Goal: Task Accomplishment & Management: Use online tool/utility

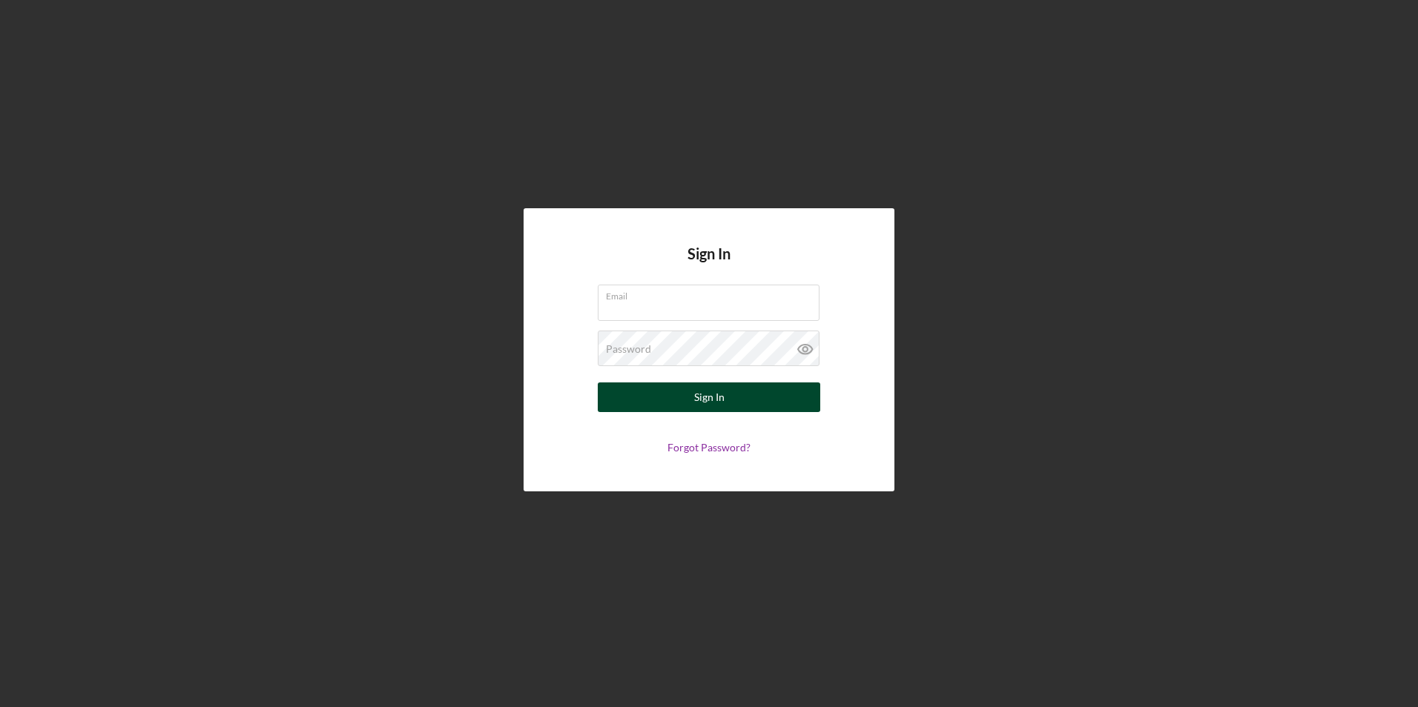
type input "[PERSON_NAME][EMAIL_ADDRESS][DOMAIN_NAME]"
click at [701, 404] on div "Sign In" at bounding box center [709, 398] width 30 height 30
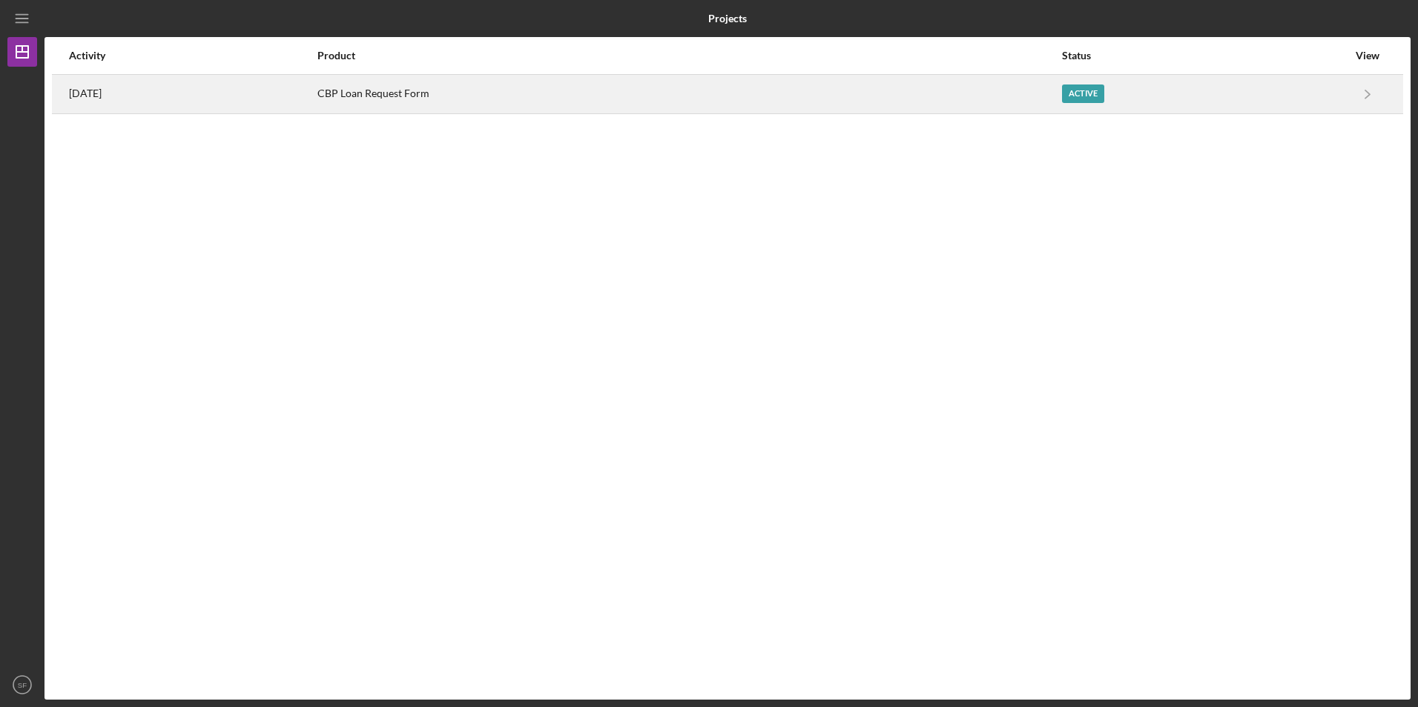
click at [1100, 103] on div "Active" at bounding box center [1205, 94] width 286 height 37
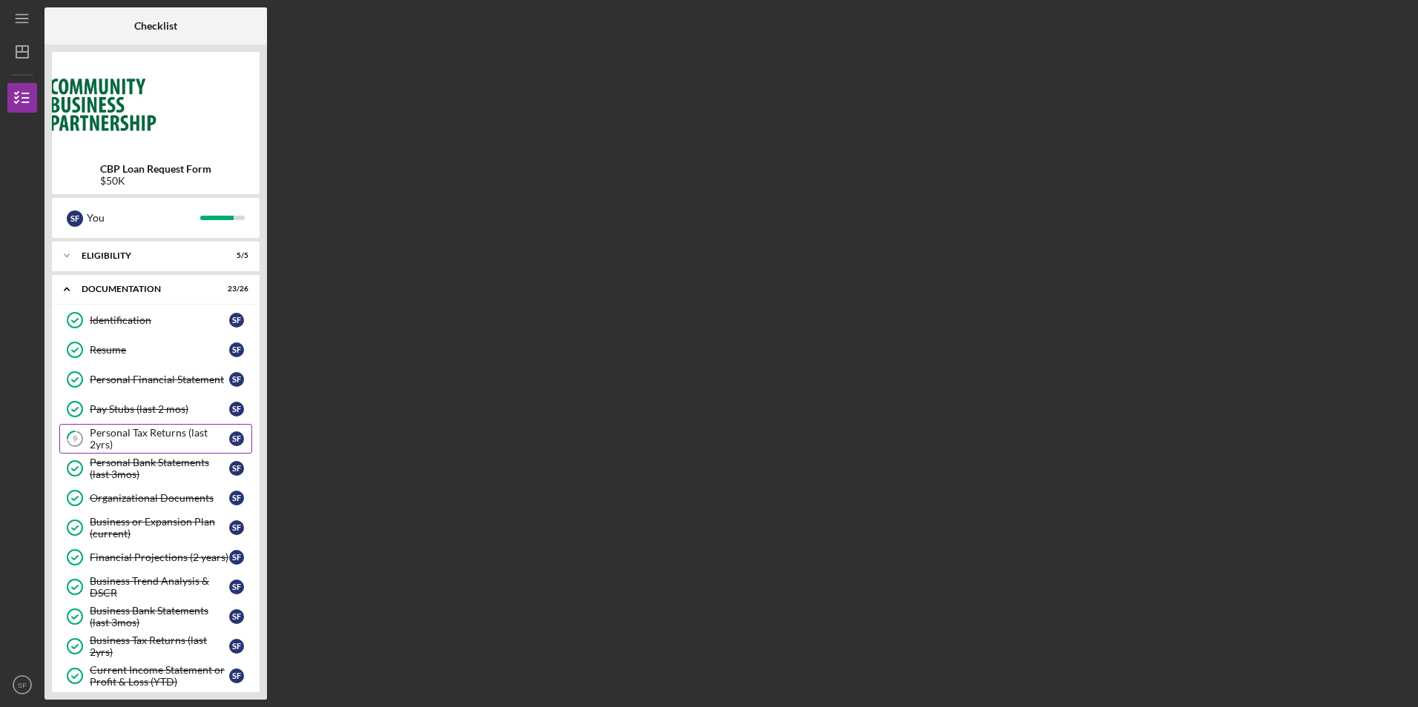
click at [162, 430] on div "Personal Tax Returns (last 2yrs)" at bounding box center [159, 439] width 139 height 24
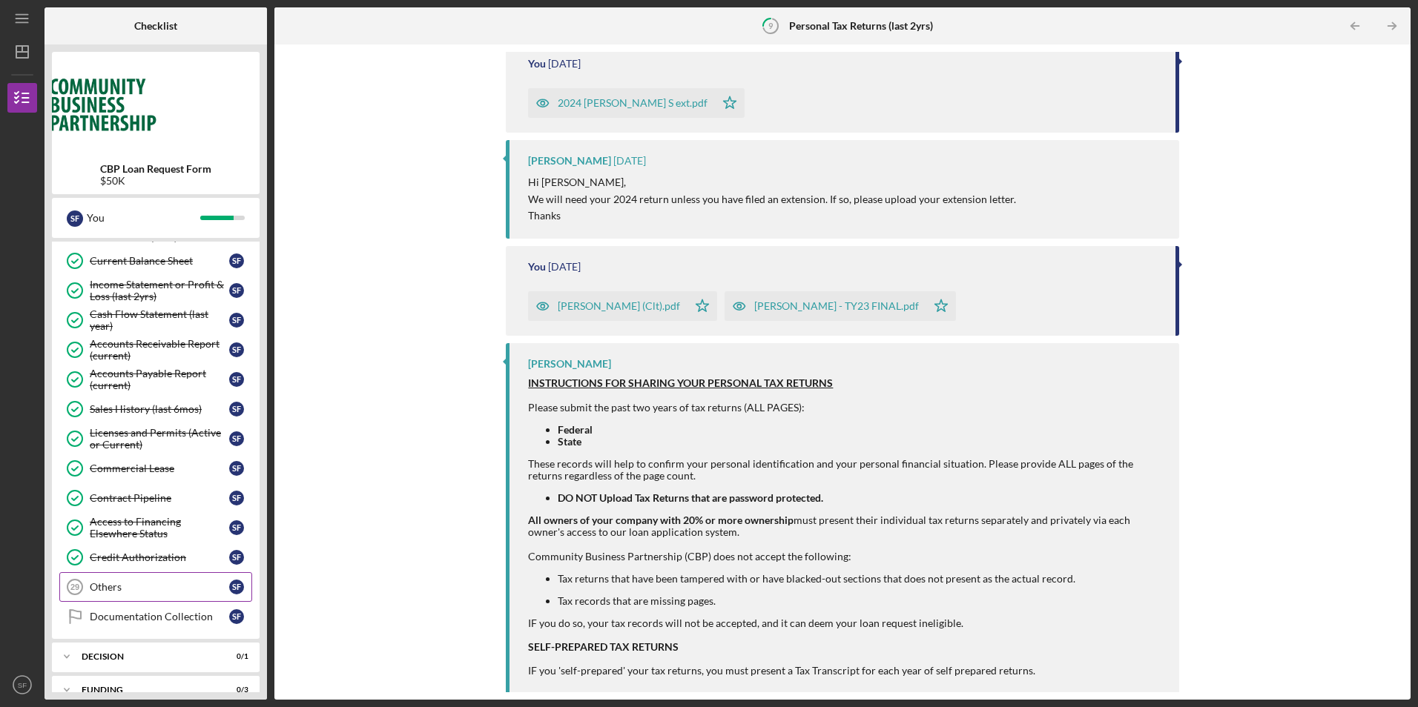
scroll to position [499, 0]
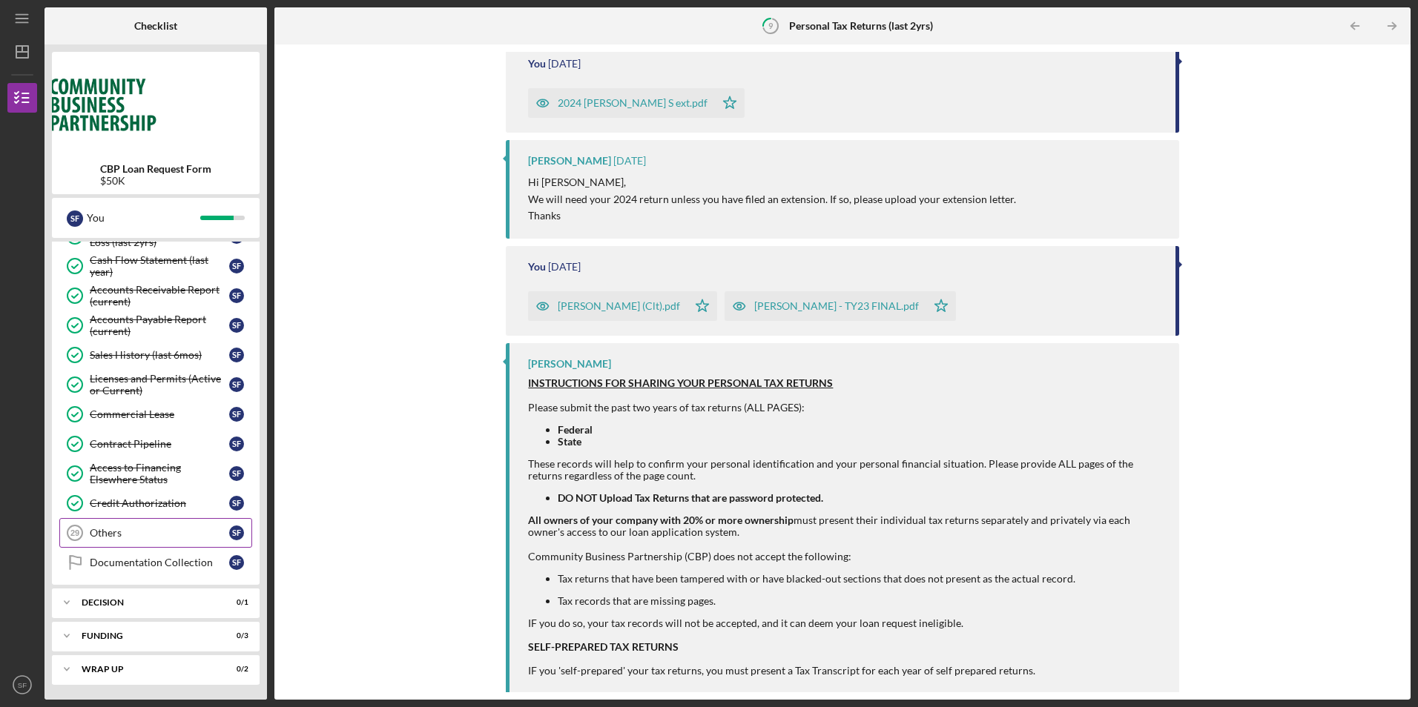
click at [164, 530] on div "Others" at bounding box center [159, 533] width 139 height 12
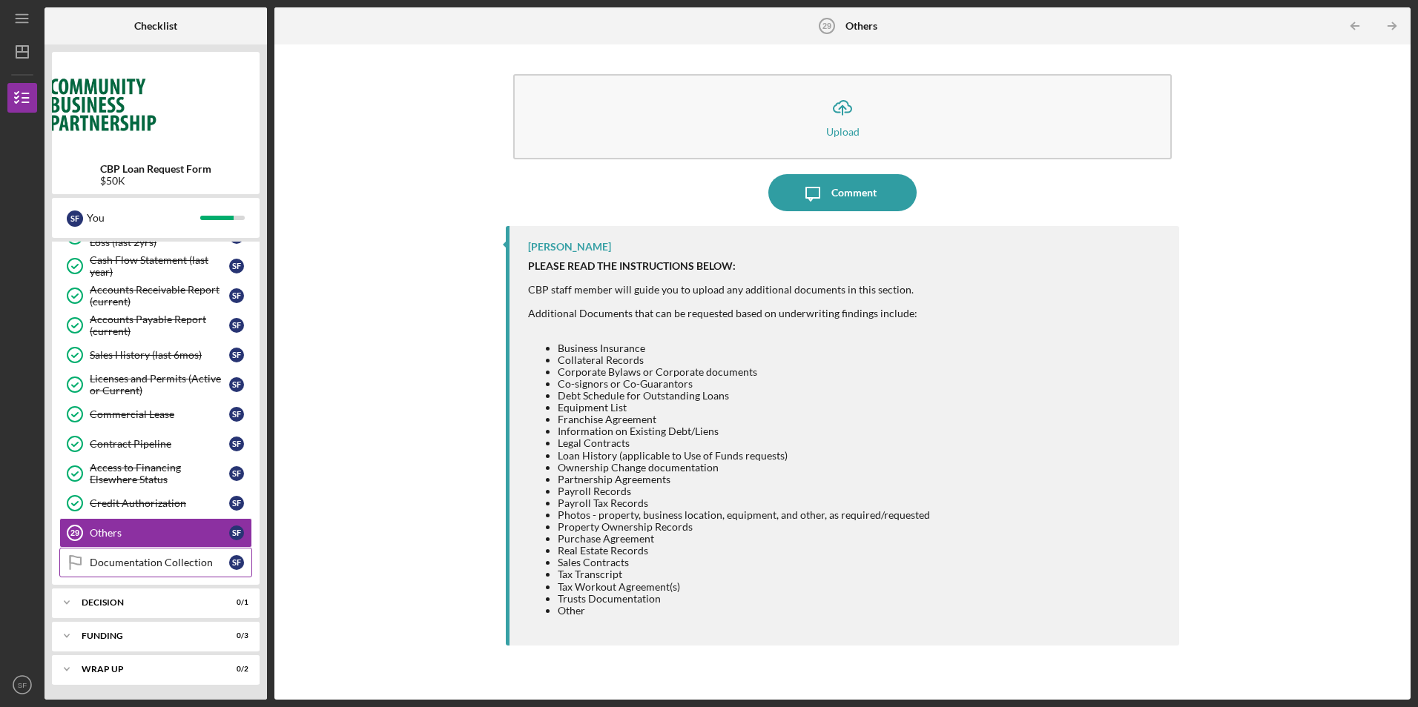
click at [126, 561] on div "Documentation Collection" at bounding box center [159, 563] width 139 height 12
